Goal: Information Seeking & Learning: Learn about a topic

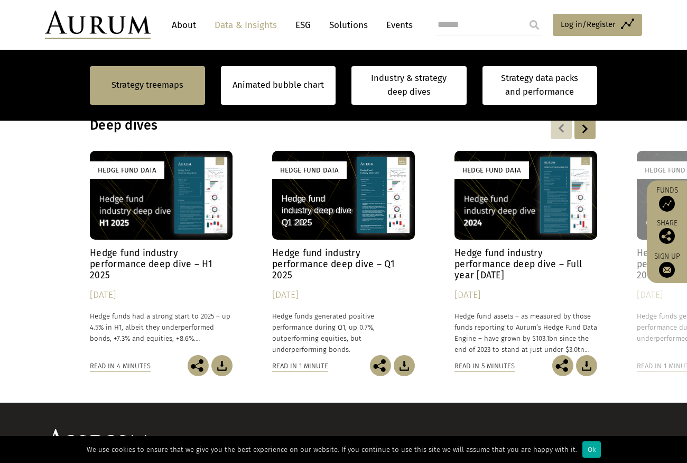
scroll to position [793, 0]
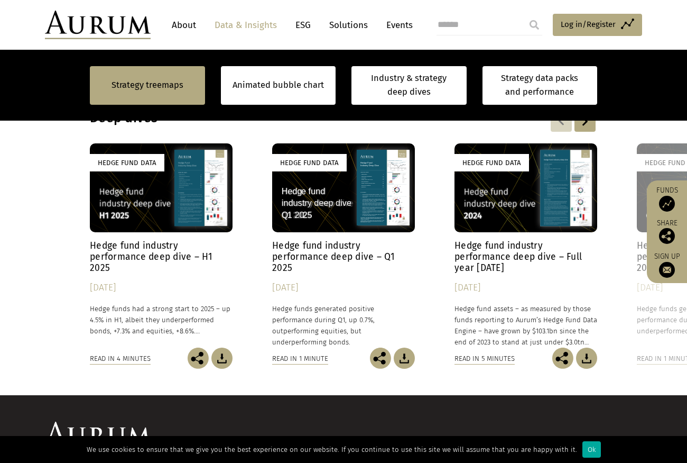
click at [151, 247] on h4 "Hedge fund industry performance deep dive – H1 2025" at bounding box center [161, 256] width 143 height 33
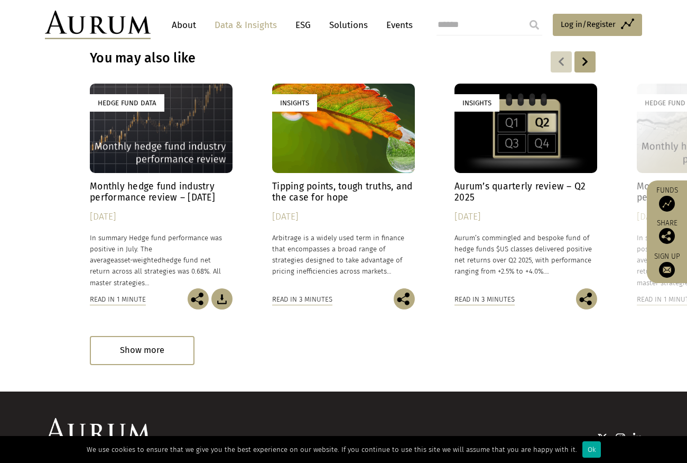
scroll to position [3150, 0]
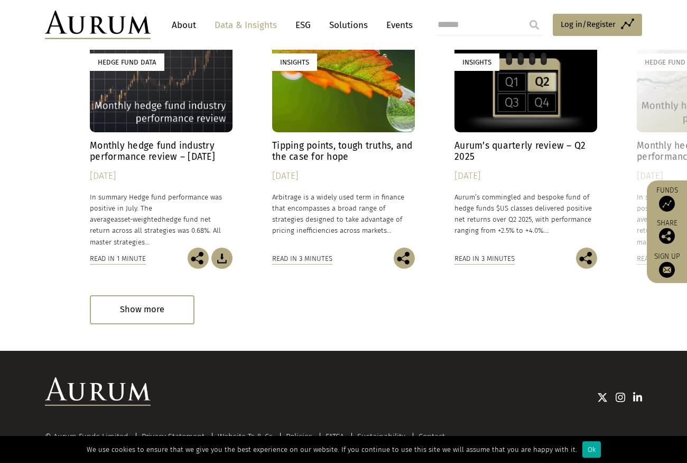
click at [328, 290] on div "You may also like Hedge Fund Data Monthly hedge fund industry performance revie…" at bounding box center [344, 167] width 508 height 315
click at [362, 291] on div "You may also like Hedge Fund Data Monthly hedge fund industry performance revie…" at bounding box center [344, 167] width 508 height 315
